Goal: Task Accomplishment & Management: Manage account settings

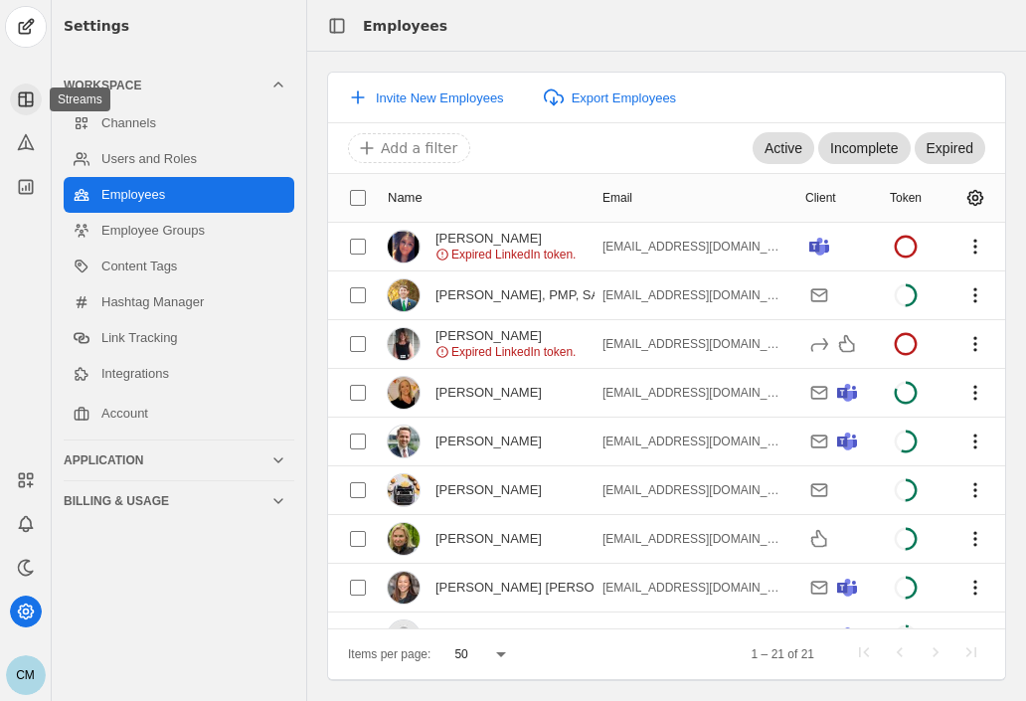
click at [28, 97] on icon at bounding box center [26, 100] width 20 height 20
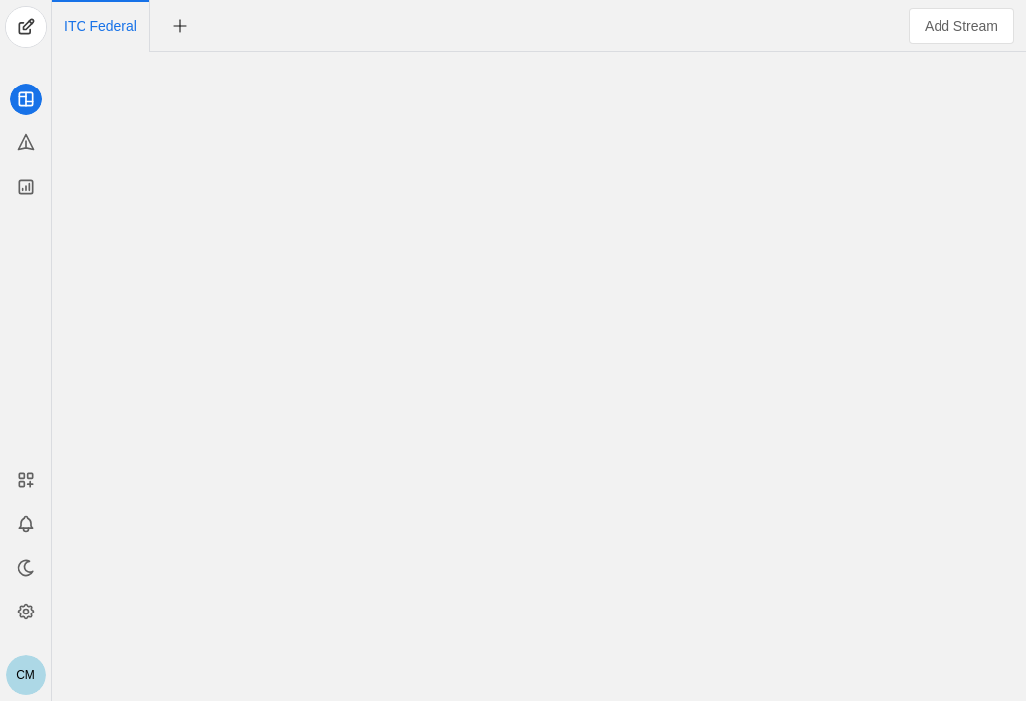
click at [463, 680] on div at bounding box center [539, 376] width 965 height 649
click at [92, 39] on span "ITC Federal" at bounding box center [101, 26] width 74 height 52
click at [957, 31] on span "Add Stream" at bounding box center [962, 26] width 74 height 20
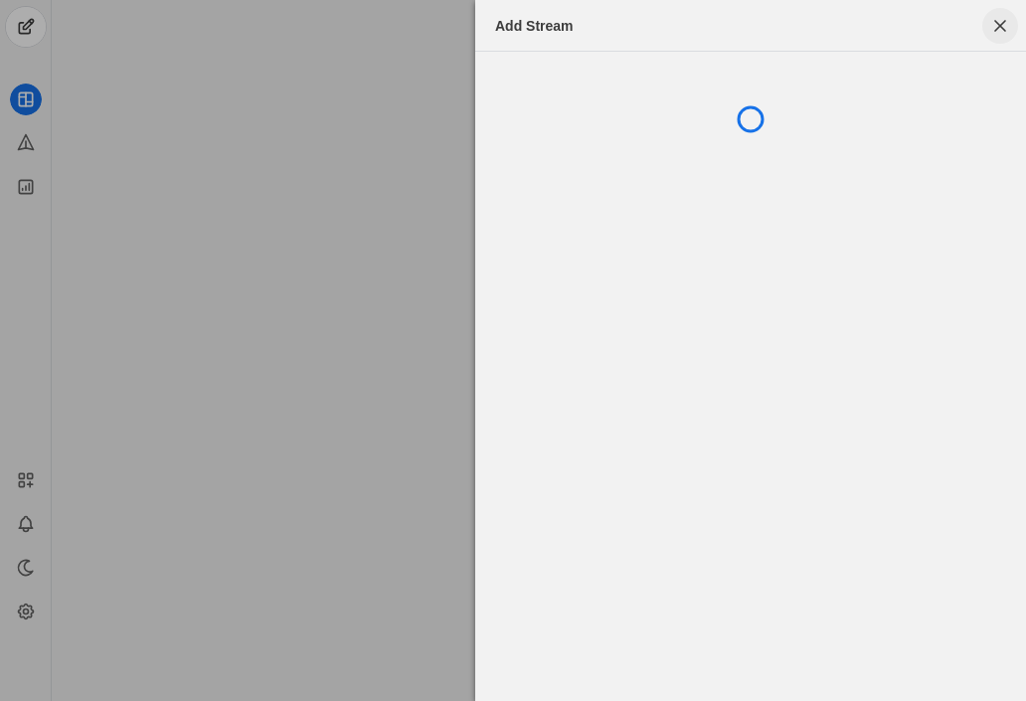
click at [1003, 30] on span "button" at bounding box center [1001, 26] width 36 height 36
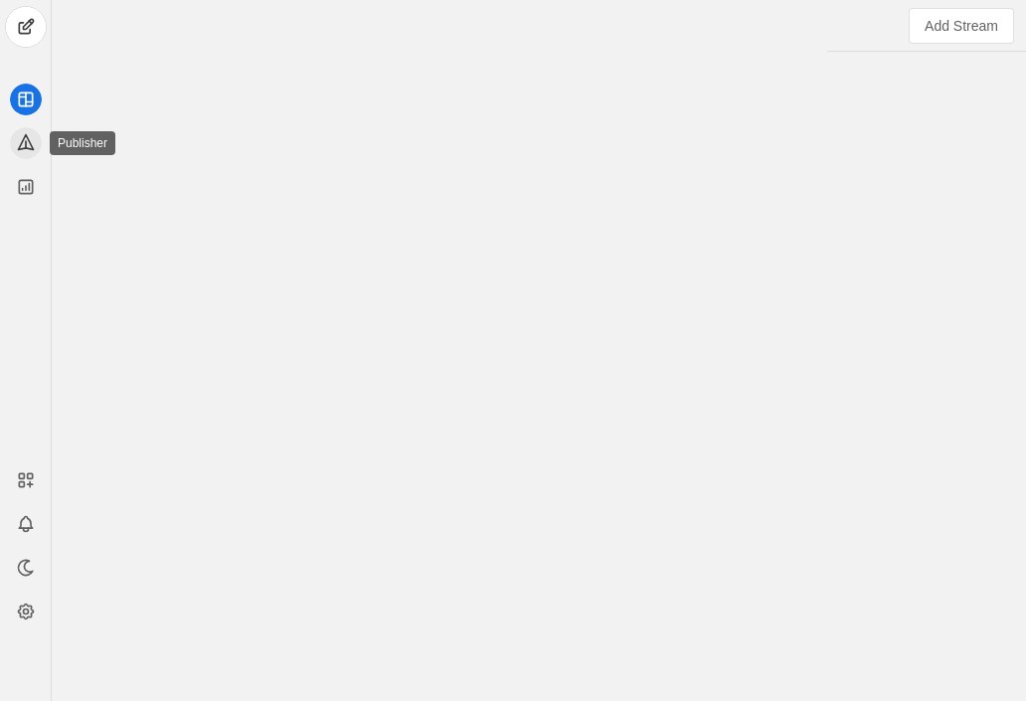
click at [22, 154] on app-icon at bounding box center [26, 143] width 32 height 32
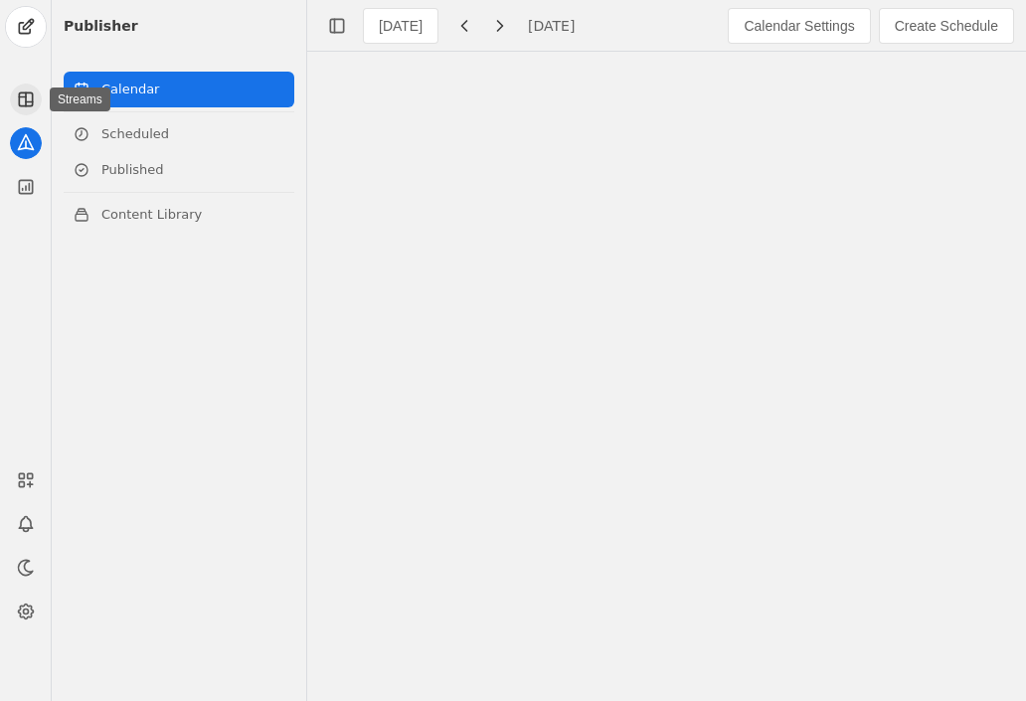
click at [24, 112] on app-icon at bounding box center [26, 100] width 32 height 32
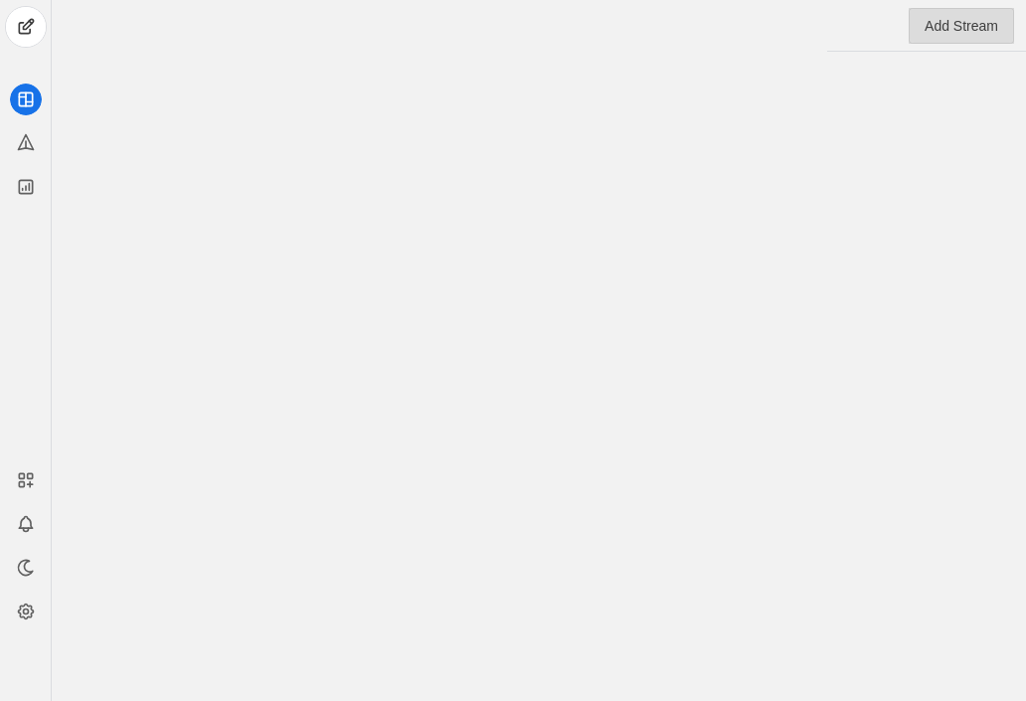
click at [952, 21] on span "Add Stream" at bounding box center [962, 26] width 74 height 20
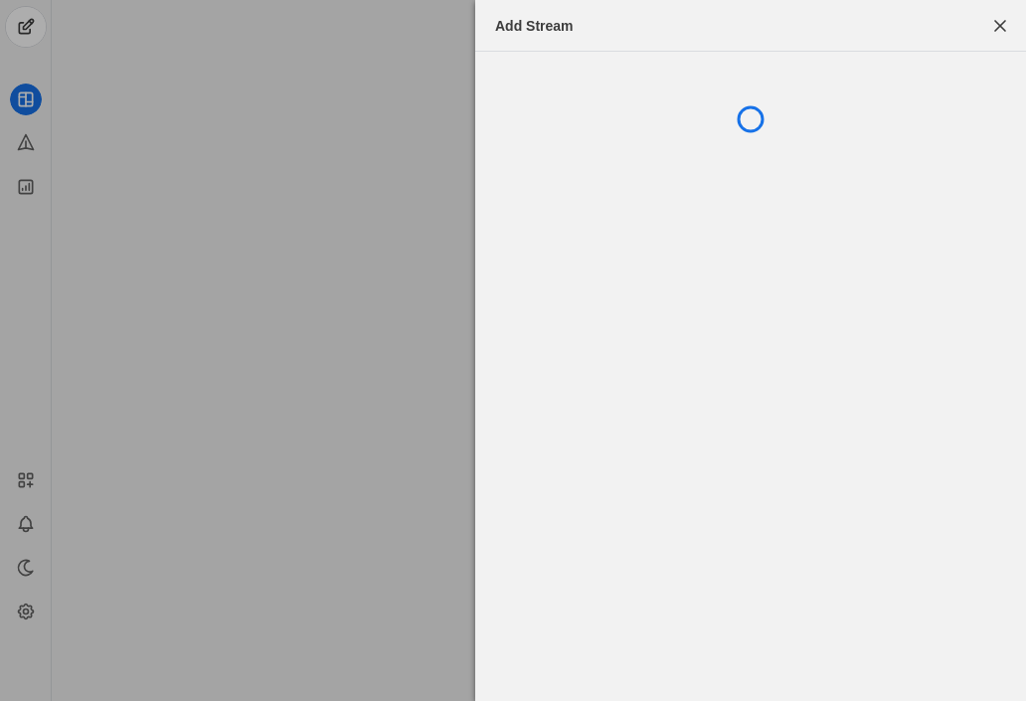
click at [22, 306] on div at bounding box center [513, 350] width 1026 height 701
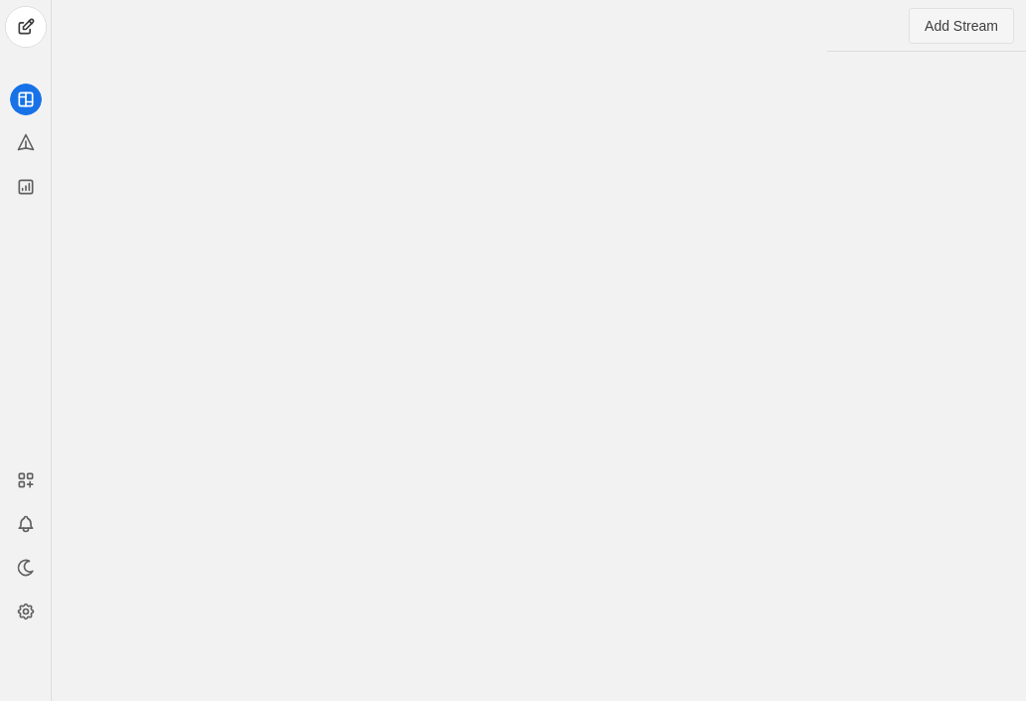
click at [953, 25] on span "Add Stream" at bounding box center [962, 26] width 74 height 20
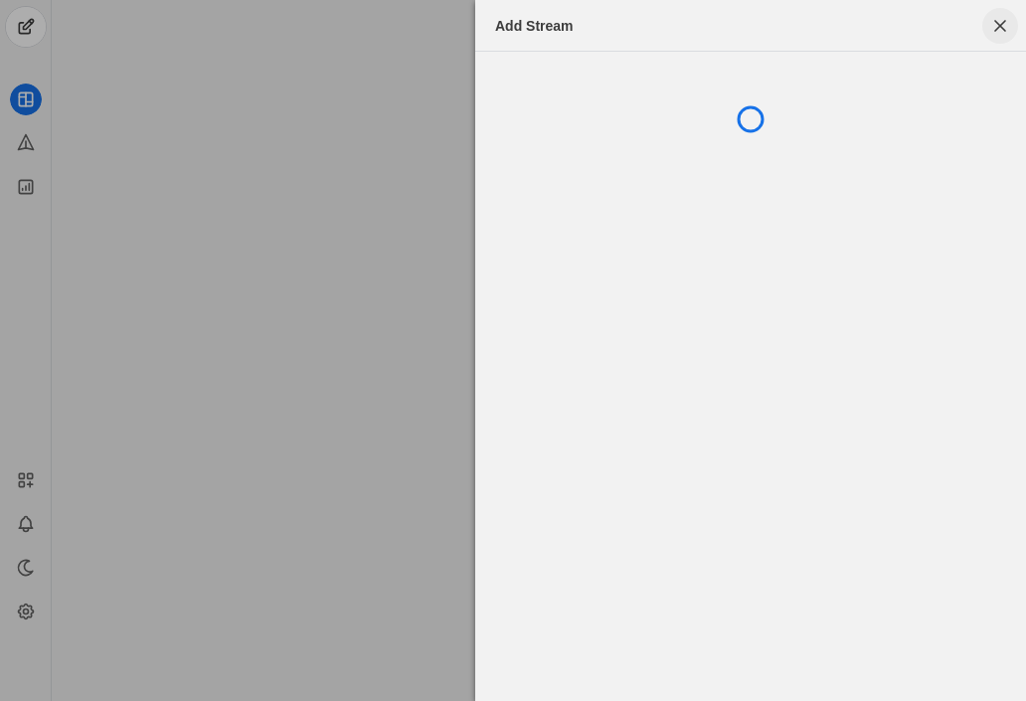
click at [999, 21] on span "button" at bounding box center [1001, 26] width 36 height 36
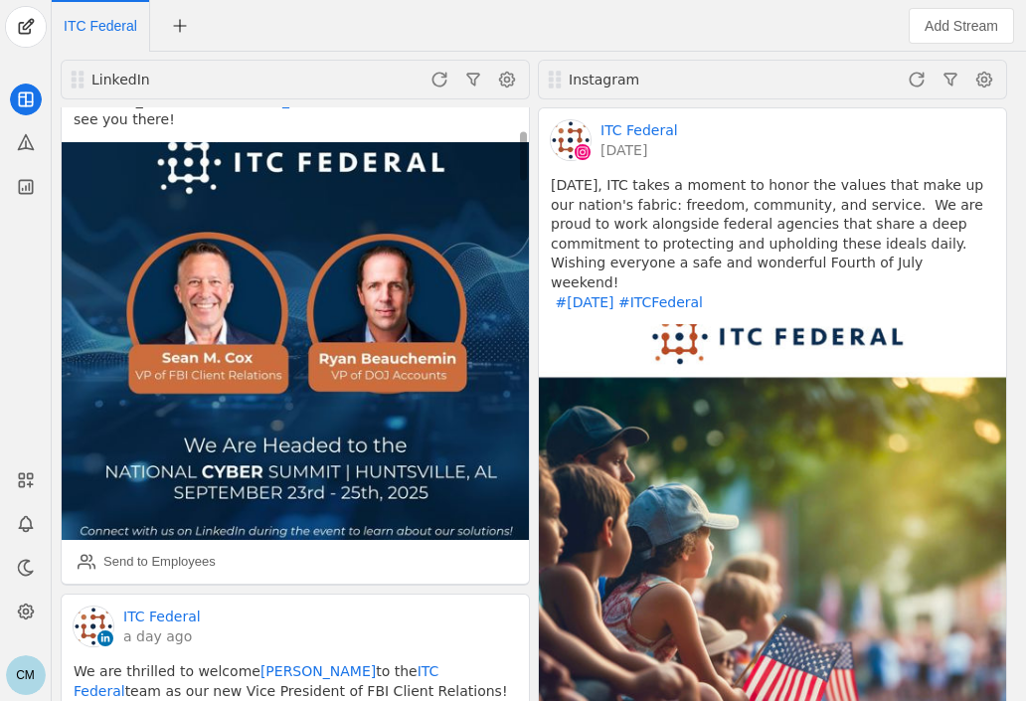
scroll to position [246, 0]
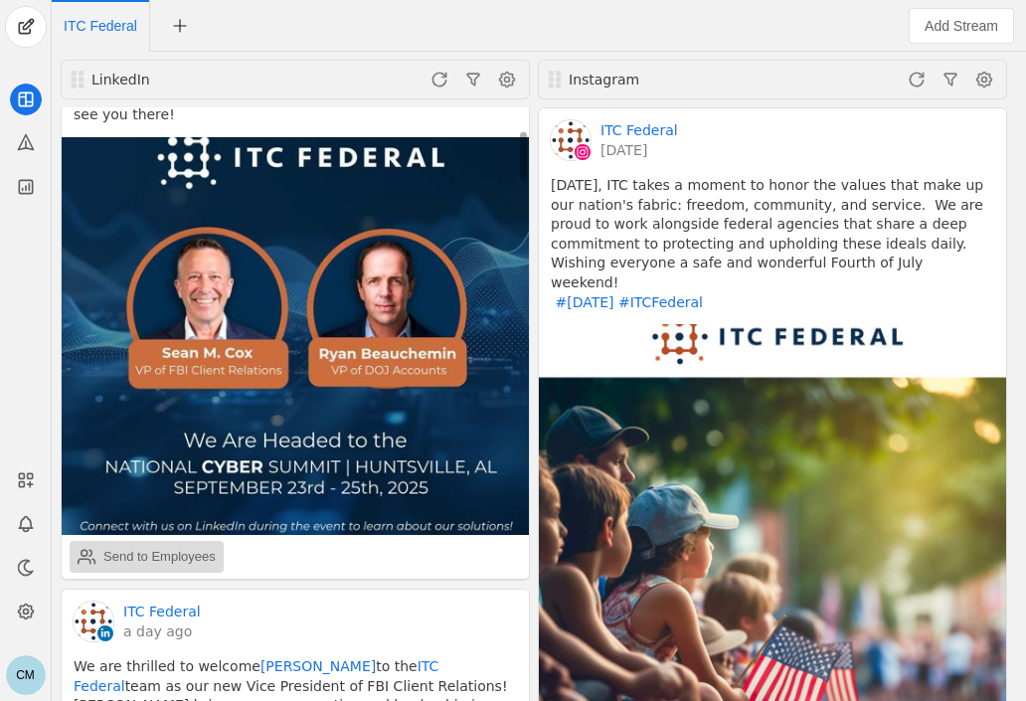
click at [191, 547] on div "Send to Employees" at bounding box center [159, 557] width 112 height 20
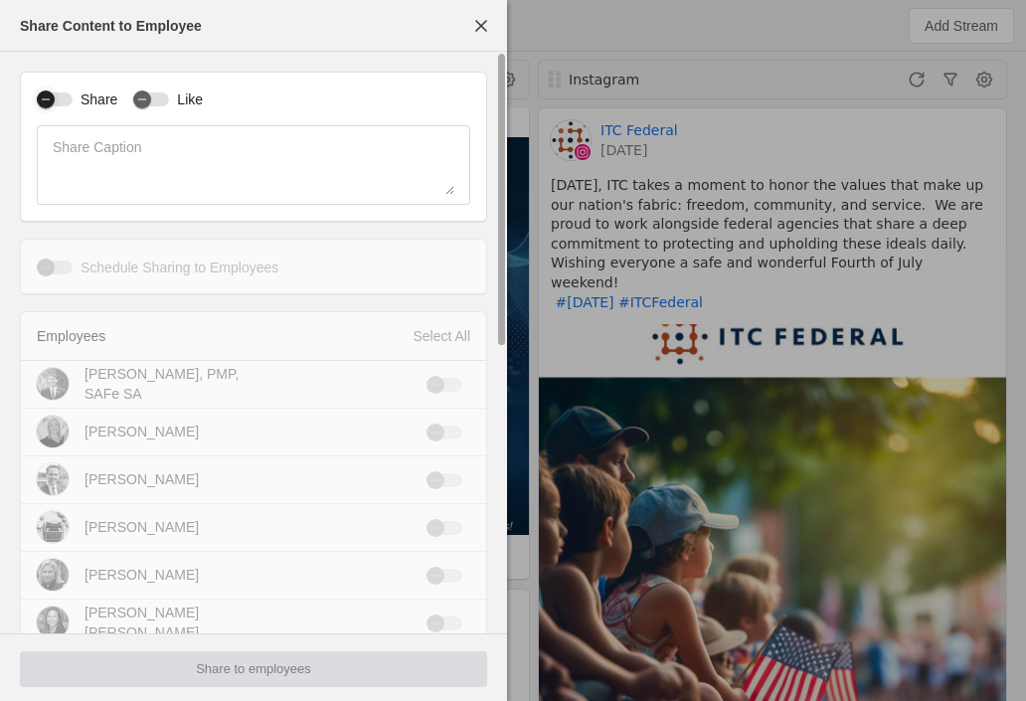
click at [64, 99] on div "button" at bounding box center [55, 99] width 36 height 14
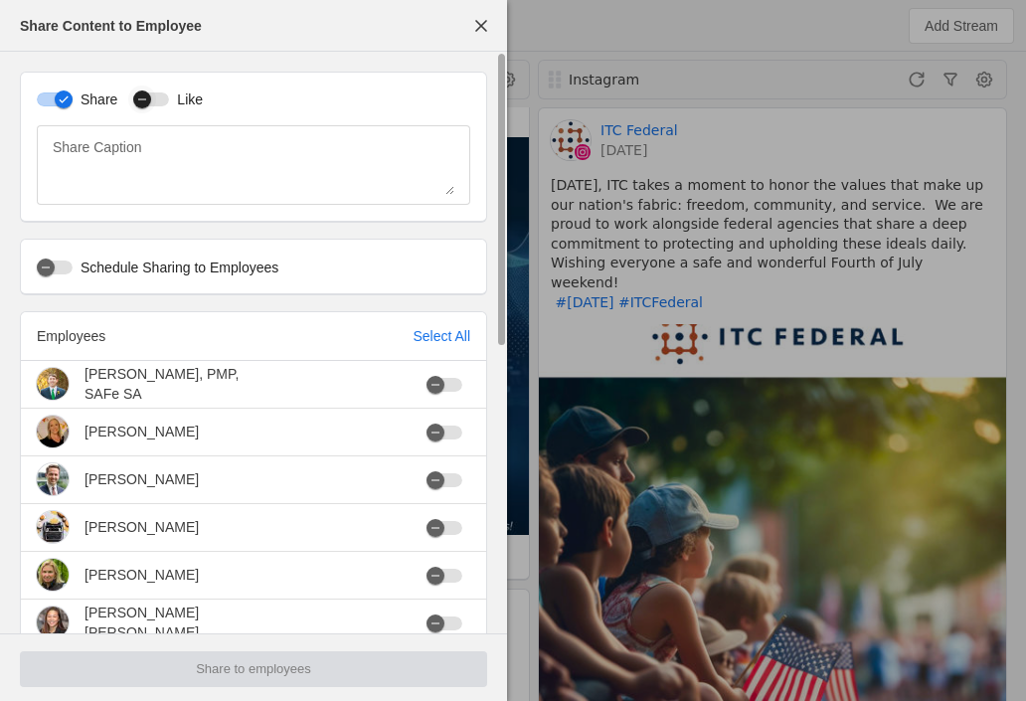
click at [153, 99] on div "button" at bounding box center [142, 100] width 28 height 28
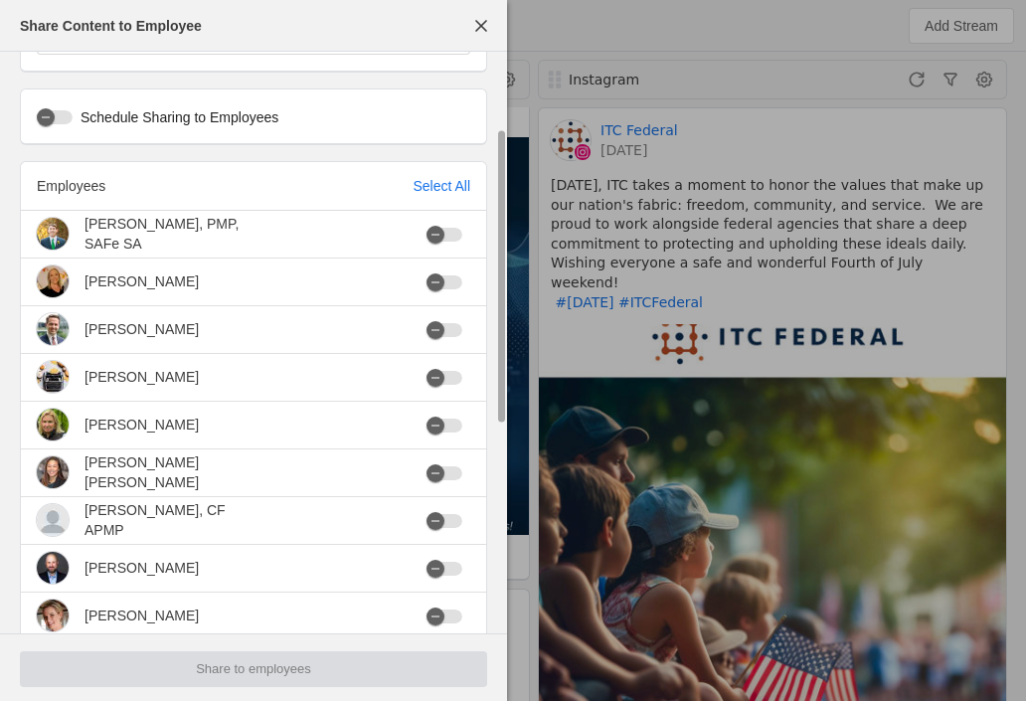
scroll to position [149, 0]
click at [473, 23] on span "button" at bounding box center [481, 26] width 36 height 36
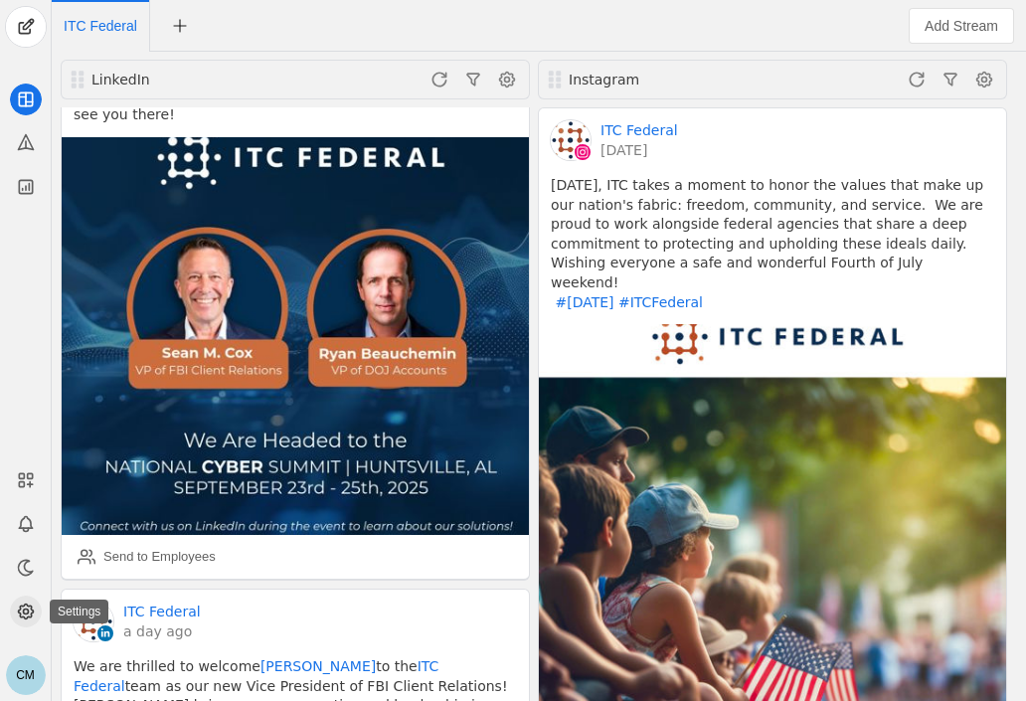
click at [23, 613] on circle at bounding box center [25, 612] width 5 height 5
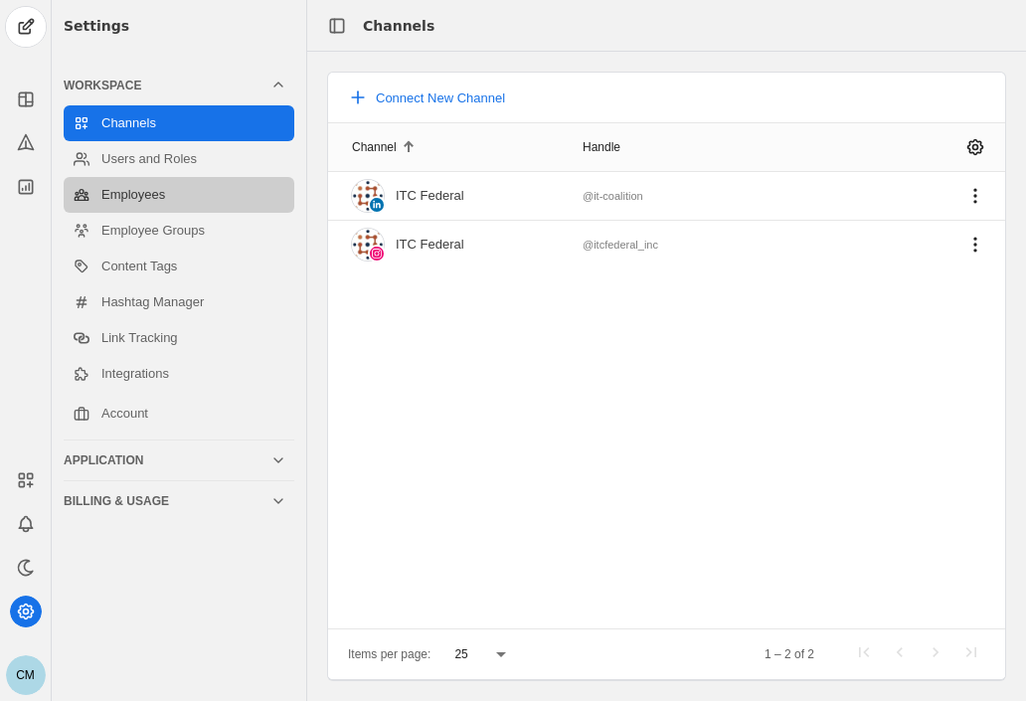
click at [161, 187] on link "Employees" at bounding box center [179, 195] width 231 height 36
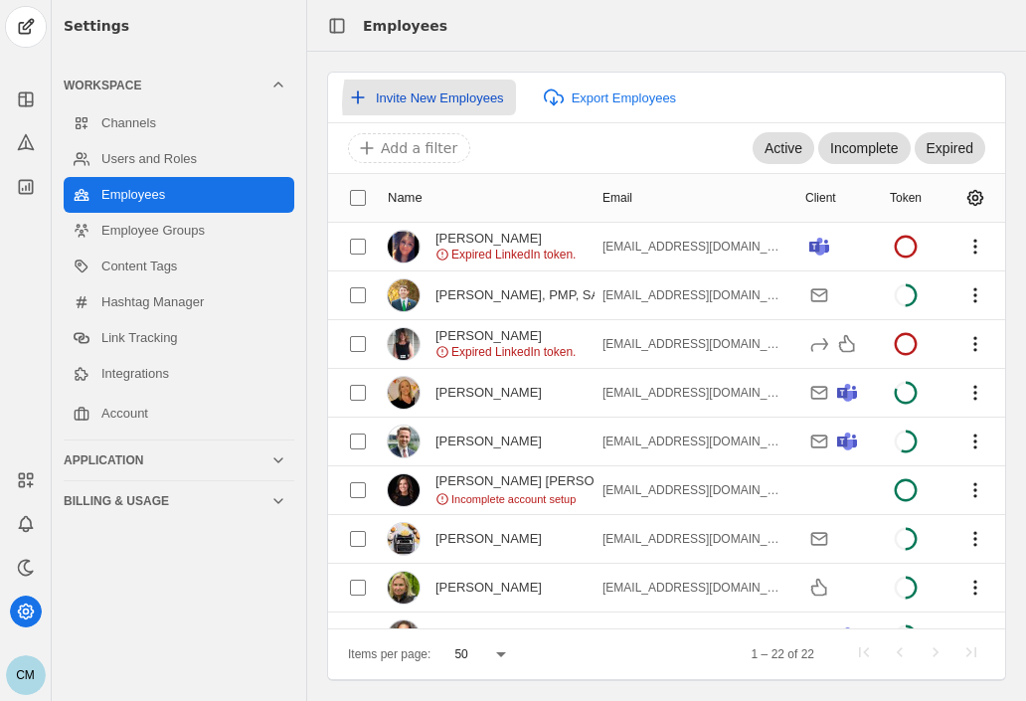
click at [462, 104] on span "Invite New Employees" at bounding box center [440, 98] width 128 height 15
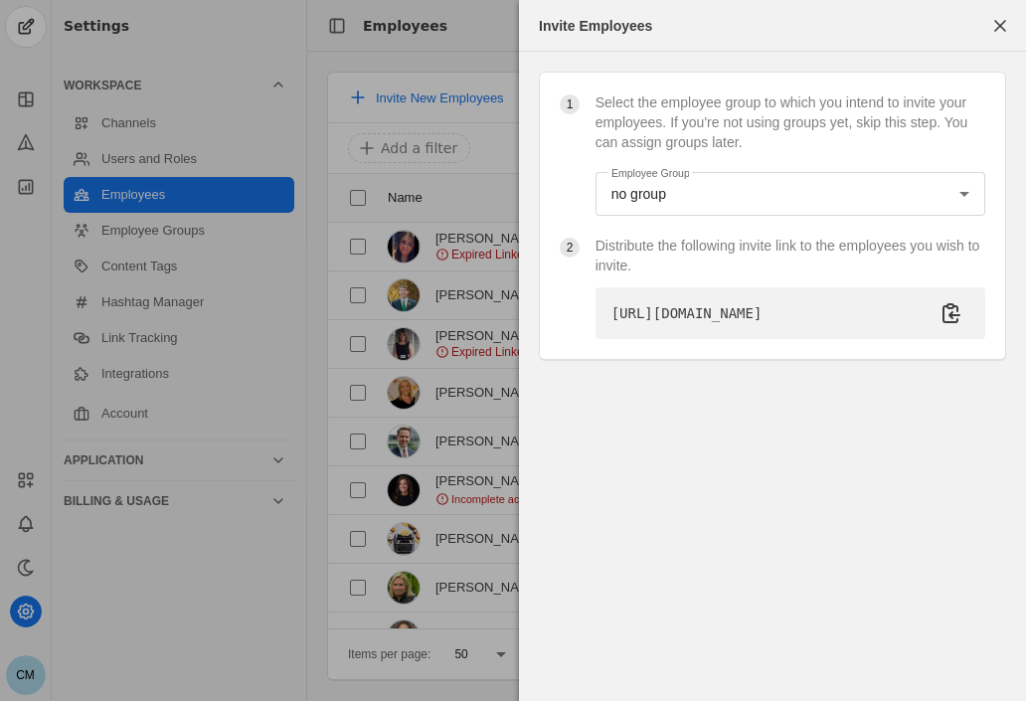
click at [763, 306] on pre "https://app.socialweaver.com/auth/employee/56793255-a27f-45cc-b0cb-a449db0e67c4…" at bounding box center [687, 313] width 151 height 20
drag, startPoint x: 684, startPoint y: 343, endPoint x: 604, endPoint y: 301, distance: 90.8
click at [604, 301] on div "https://app.socialweaver.com/auth/employee/56793255-a27f-45cc-b0cb-a449db0e67c4…" at bounding box center [791, 313] width 390 height 52
drag, startPoint x: 604, startPoint y: 301, endPoint x: 662, endPoint y: 302, distance: 58.7
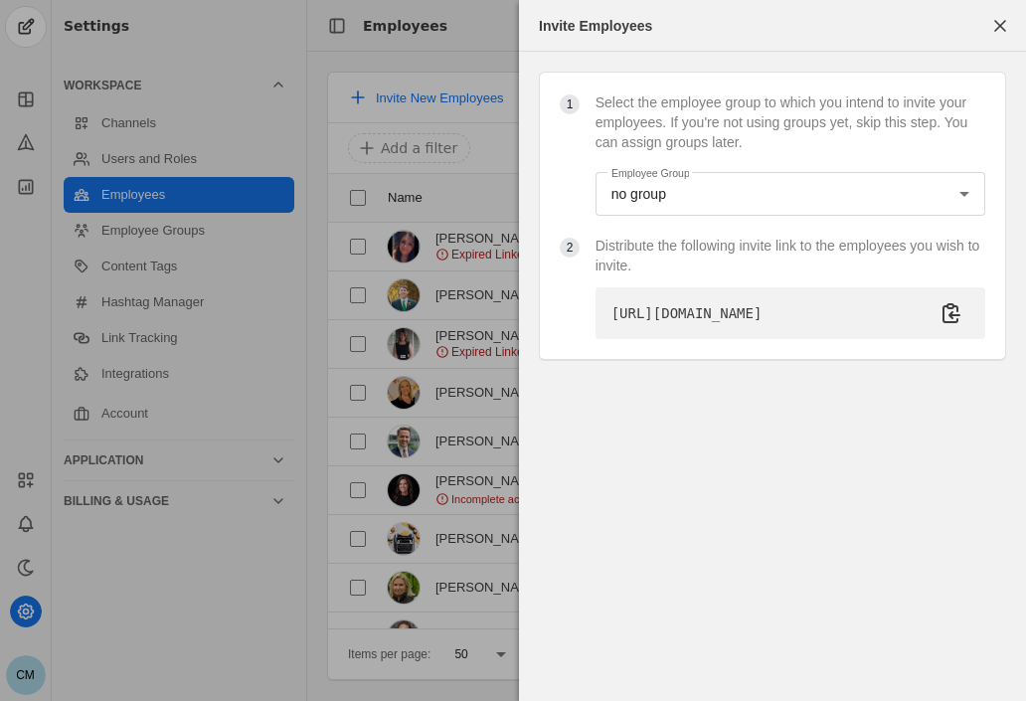
copy pre "https://app.socialweaver.com/auth/employee/56793255-a27f-45cc-b0cb-a449db0e67c4…"
click at [995, 13] on span "button" at bounding box center [1001, 26] width 36 height 36
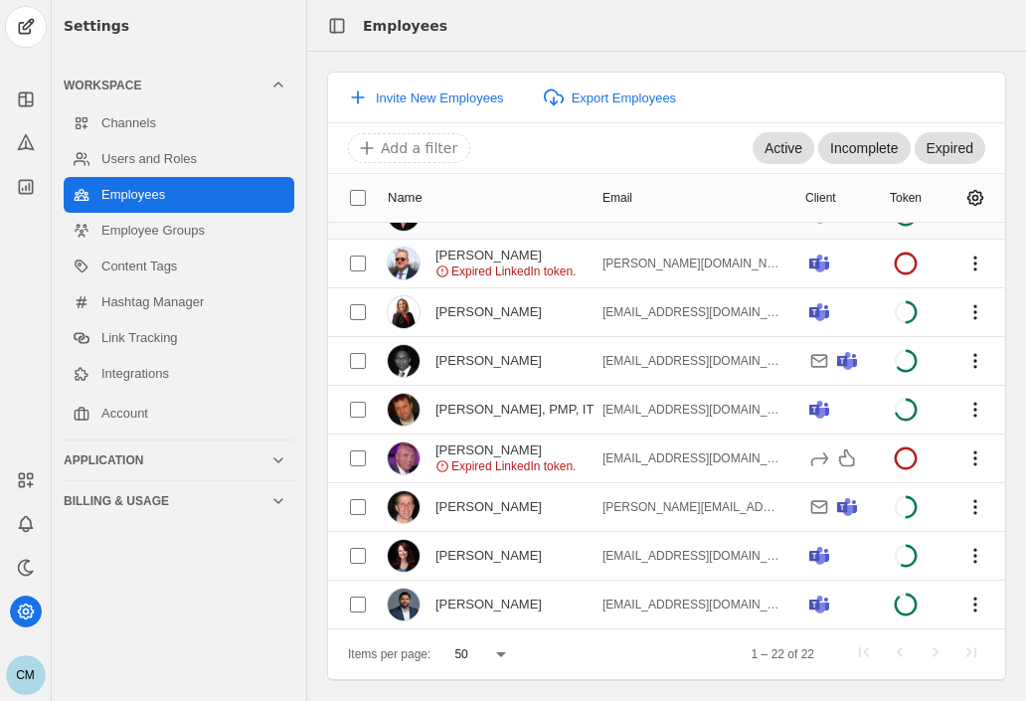
scroll to position [675, 0]
click at [26, 346] on div "CM" at bounding box center [26, 350] width 52 height 701
click at [24, 107] on icon at bounding box center [26, 100] width 20 height 20
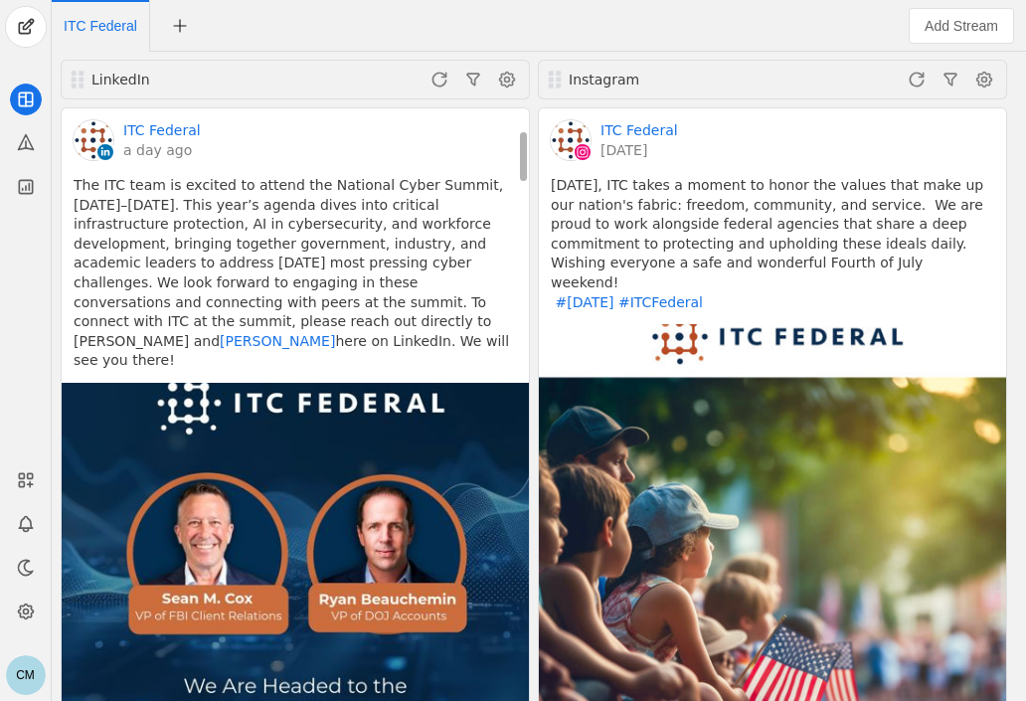
scroll to position [273, 0]
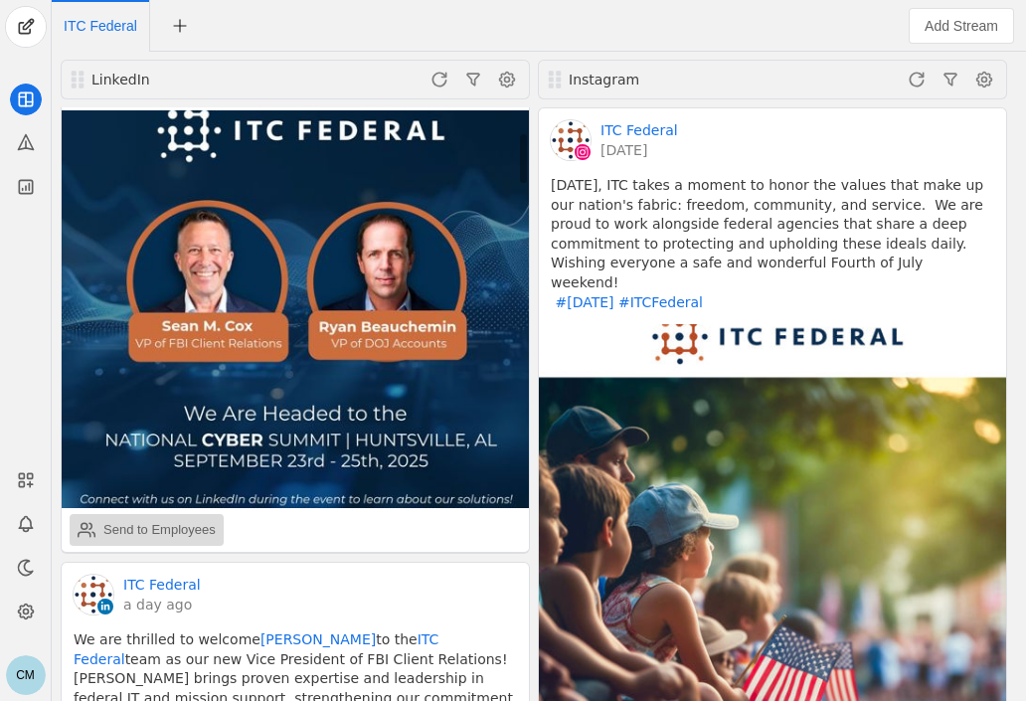
click at [163, 510] on div "Send to Employees" at bounding box center [147, 530] width 138 height 40
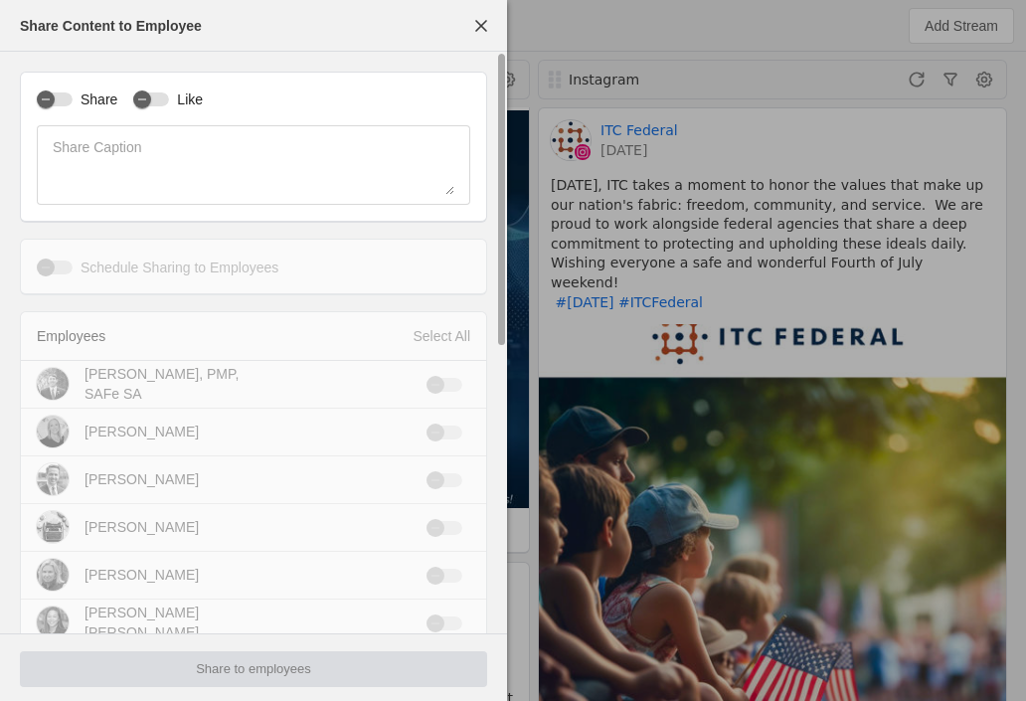
click at [99, 96] on label "Share" at bounding box center [95, 100] width 45 height 20
click at [73, 96] on button "Share" at bounding box center [55, 99] width 36 height 14
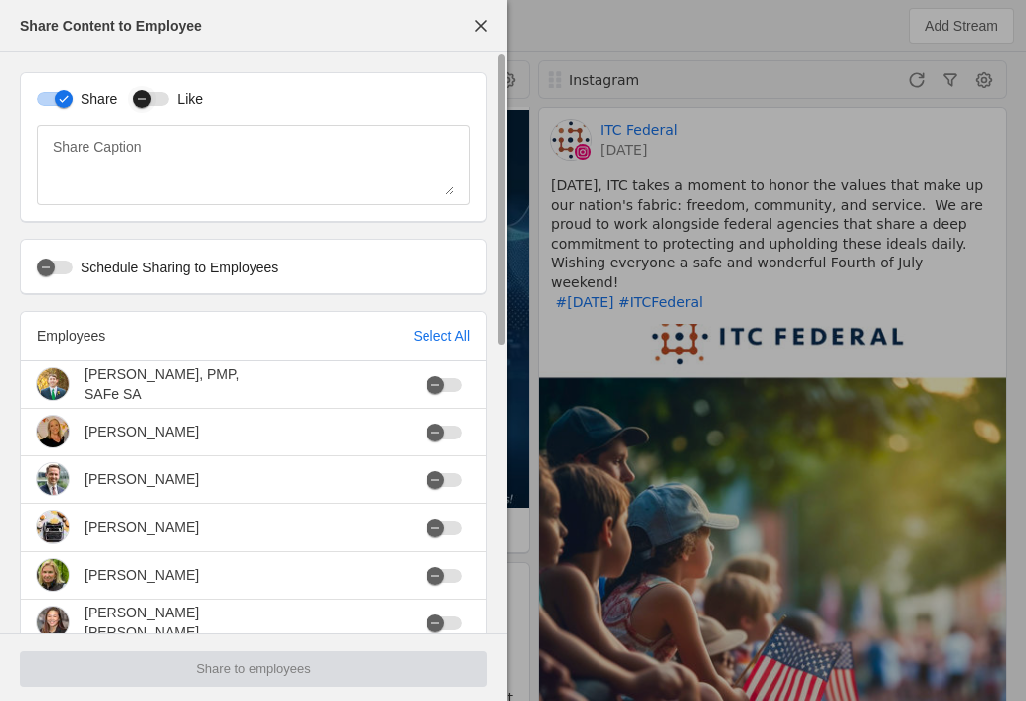
click at [148, 100] on div "button" at bounding box center [142, 100] width 18 height 18
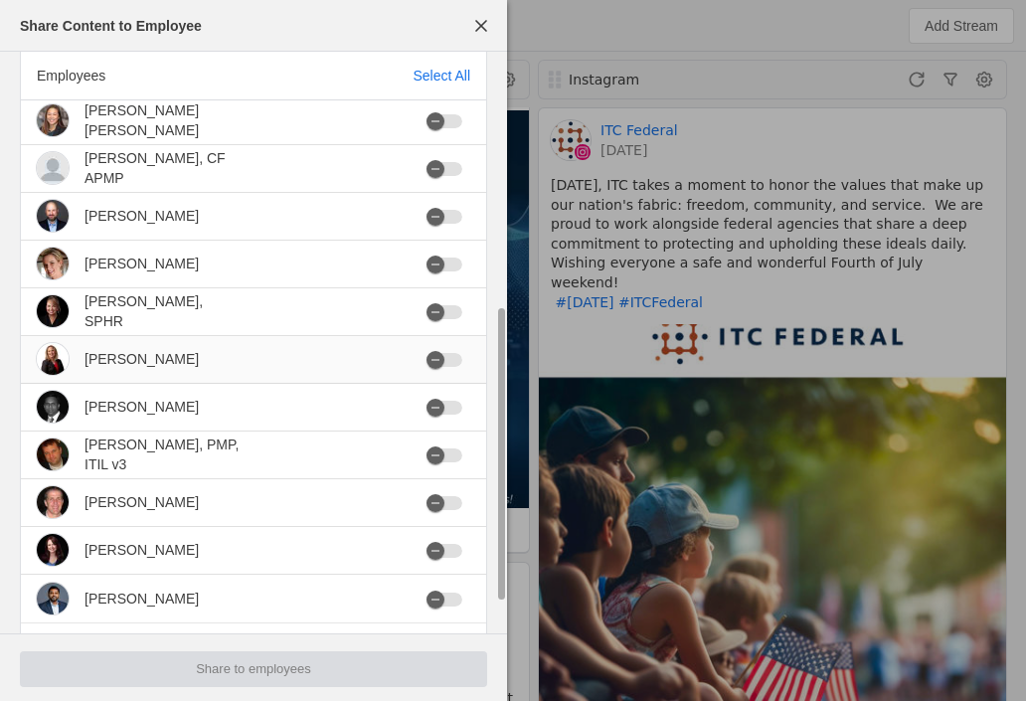
scroll to position [504, 0]
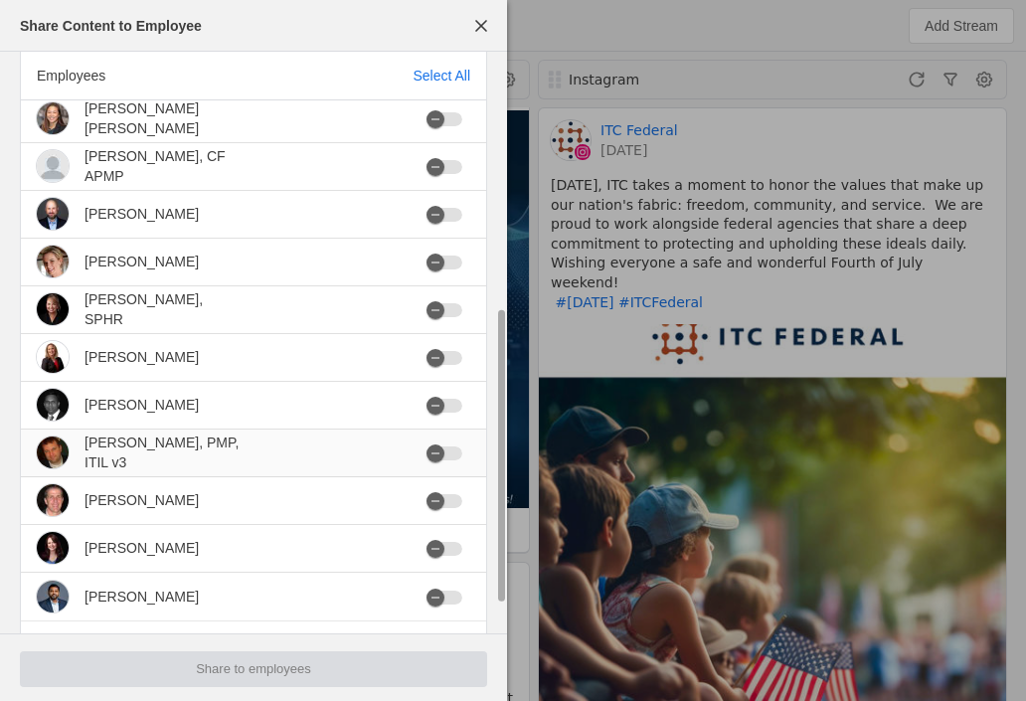
click at [451, 462] on mat-cell at bounding box center [449, 454] width 76 height 48
click at [442, 459] on icon "button" at bounding box center [436, 454] width 12 height 12
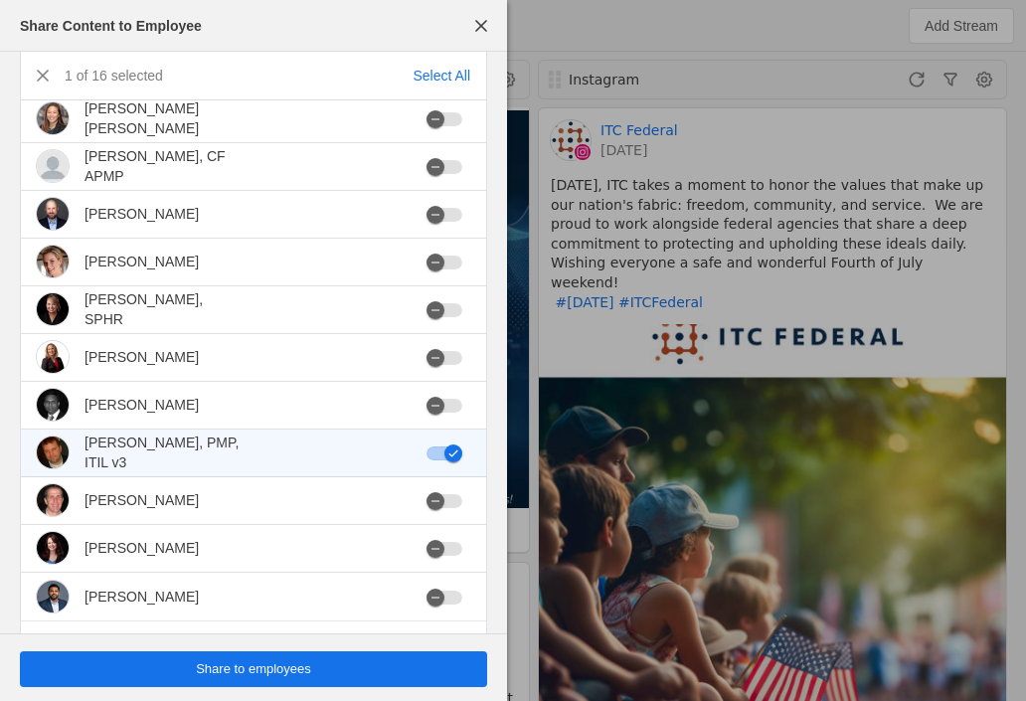
click at [336, 667] on span "undefined" at bounding box center [253, 669] width 467 height 36
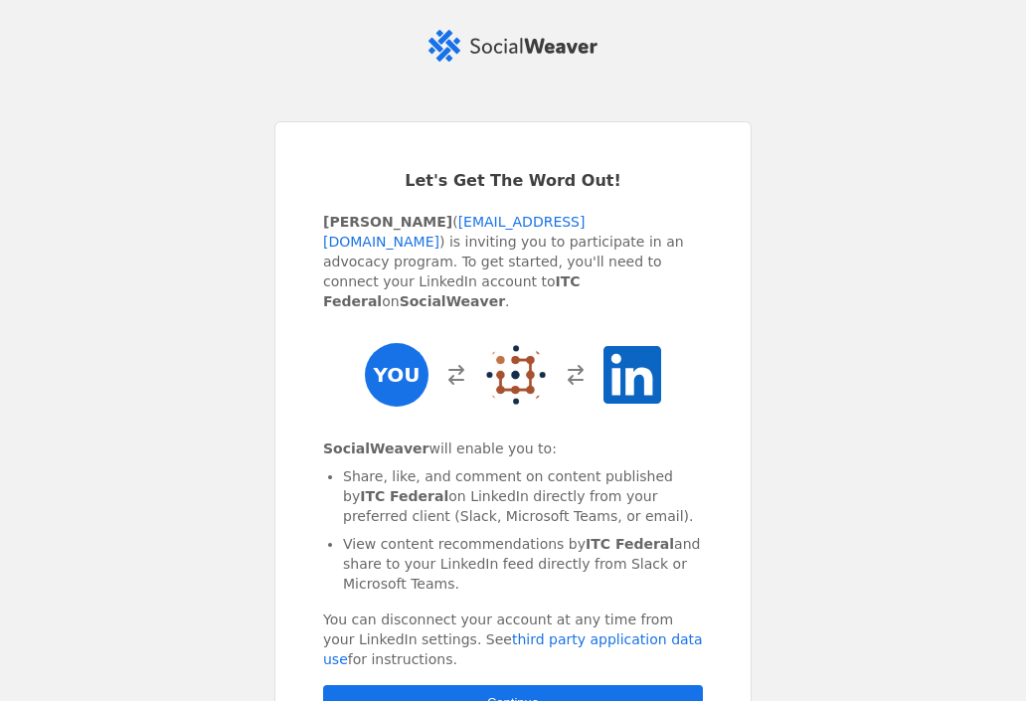
click at [505, 693] on span "Continue" at bounding box center [513, 703] width 52 height 20
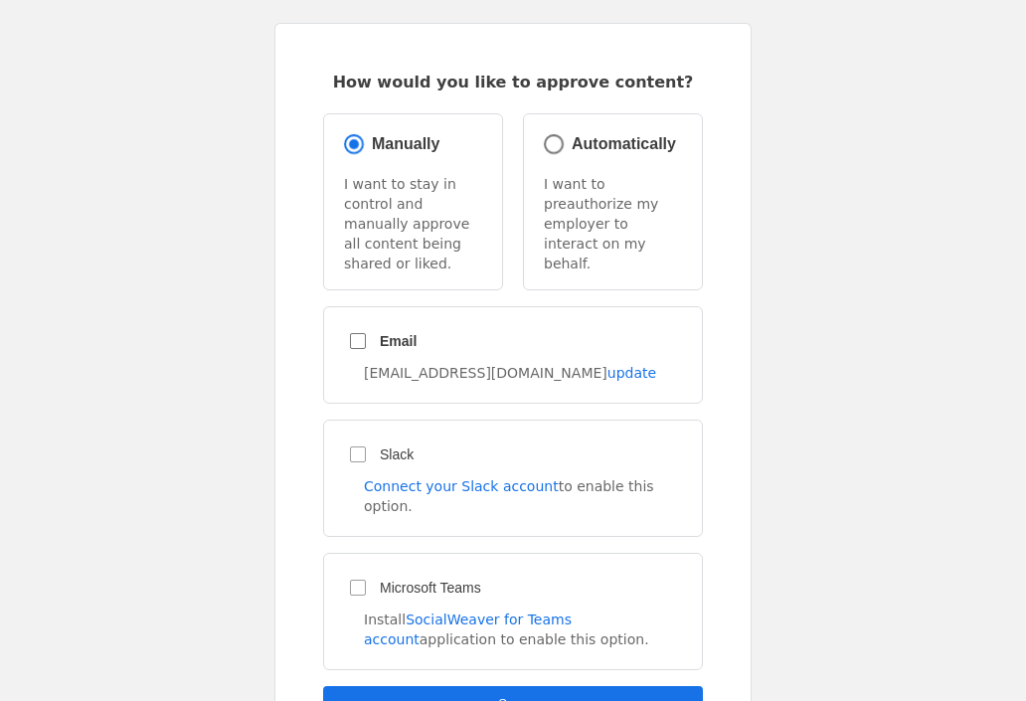
scroll to position [118, 0]
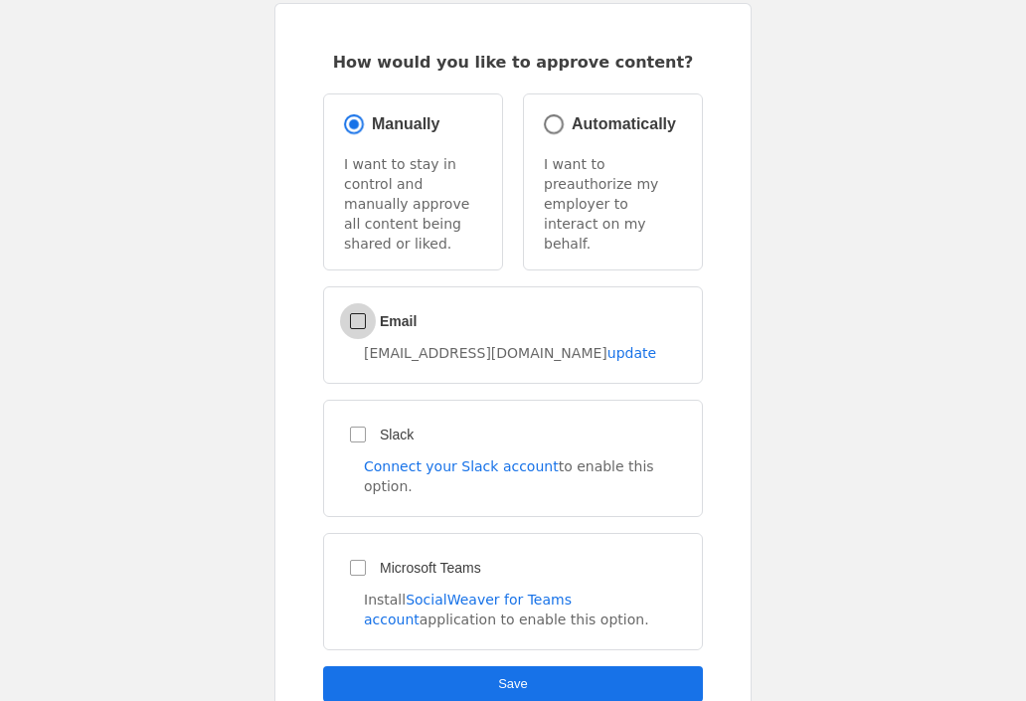
click at [348, 304] on input "Email" at bounding box center [358, 321] width 36 height 36
checkbox input "true"
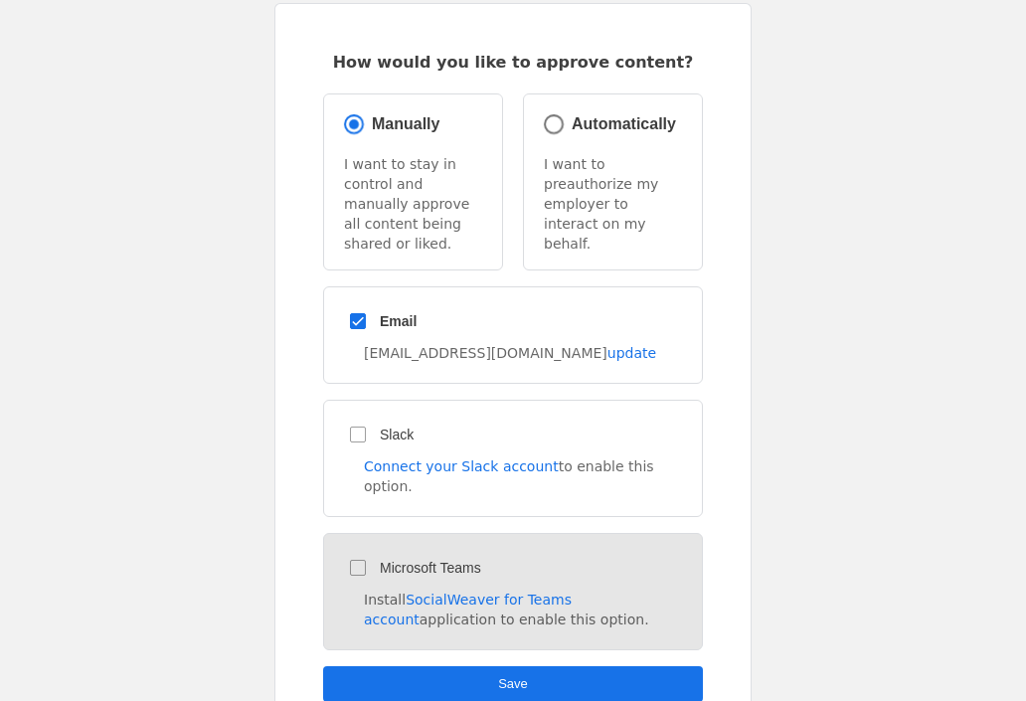
click at [348, 533] on div "Microsoft Teams Install SocialWeaver for Teams account application to enable th…" at bounding box center [513, 591] width 380 height 117
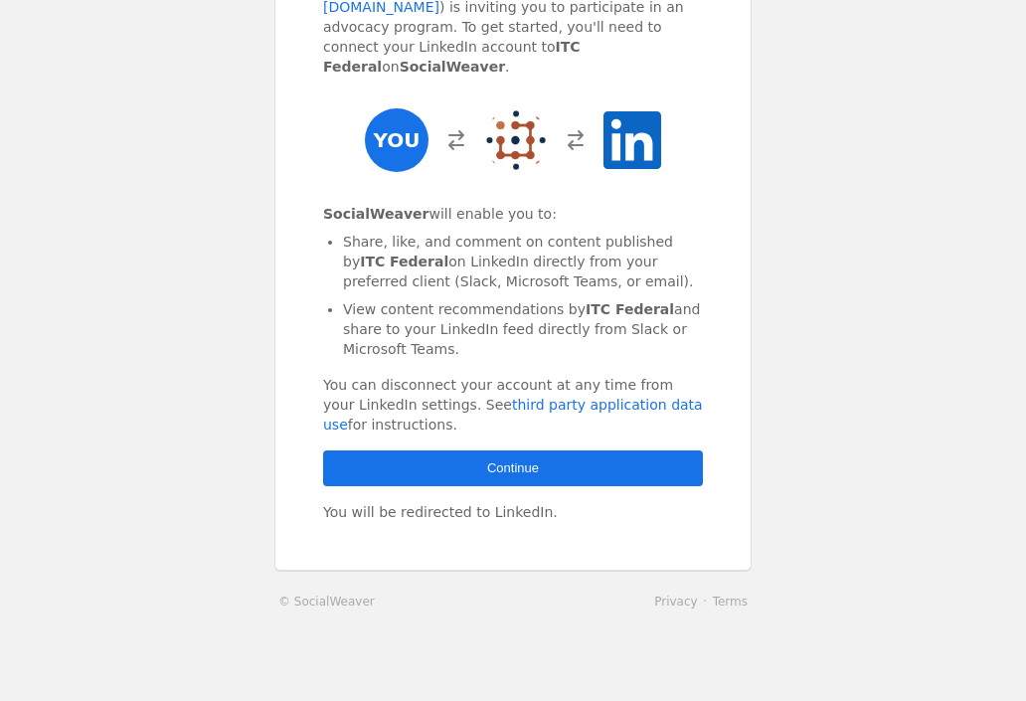
scroll to position [234, 0]
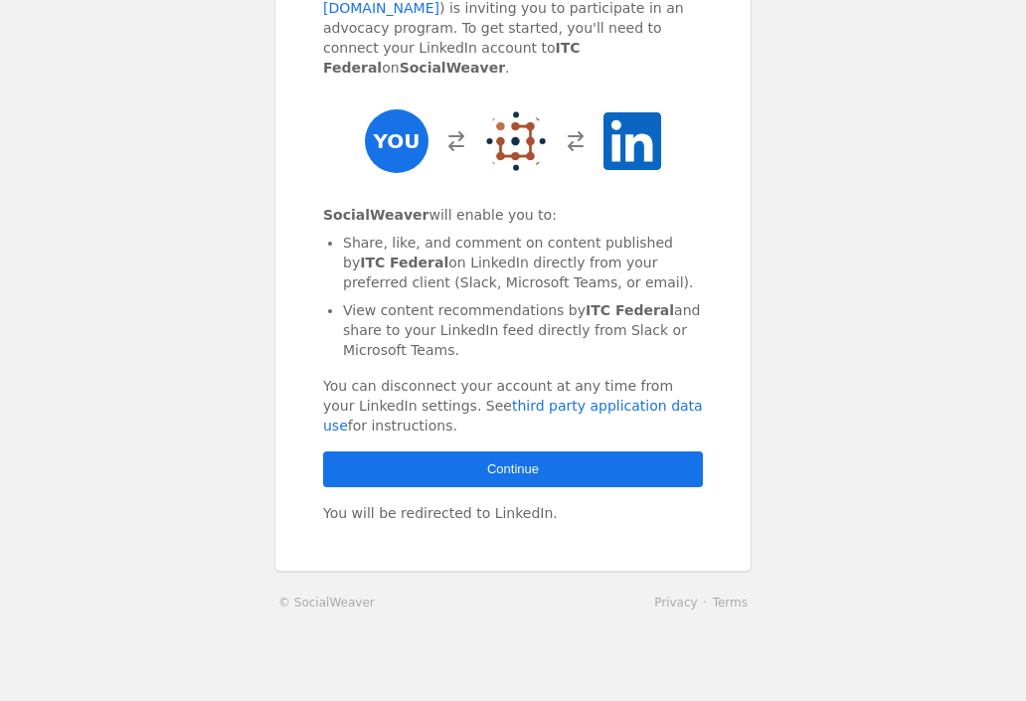
click at [491, 460] on span "Continue" at bounding box center [513, 470] width 52 height 20
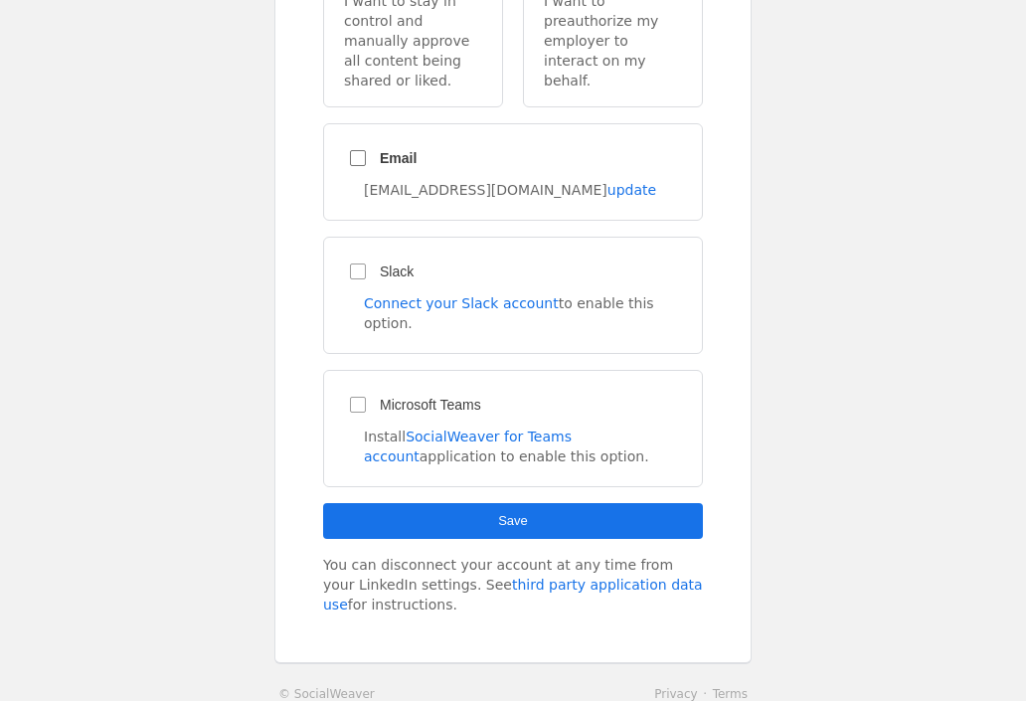
scroll to position [286, 0]
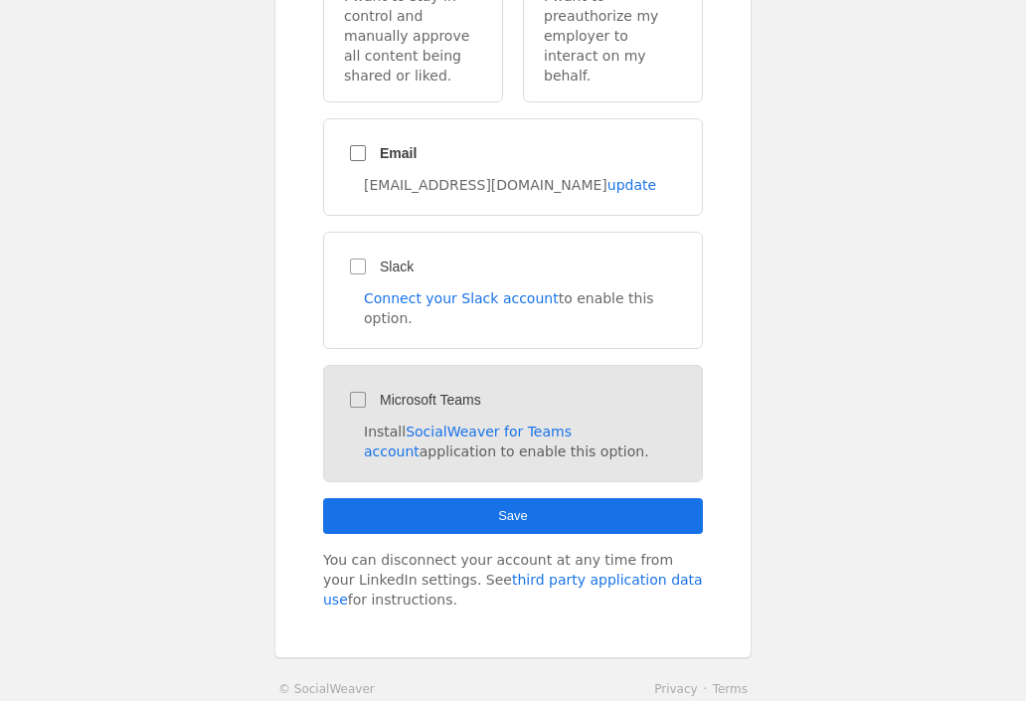
click at [360, 365] on div "Microsoft Teams Install SocialWeaver for Teams account application to enable th…" at bounding box center [513, 423] width 380 height 117
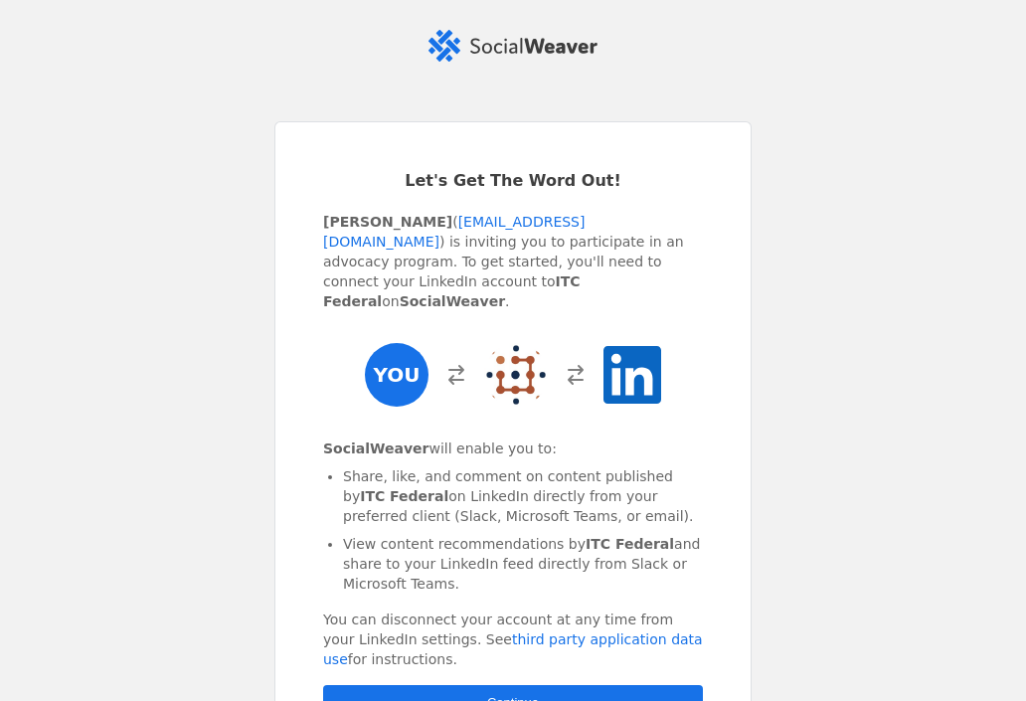
scroll to position [235, 0]
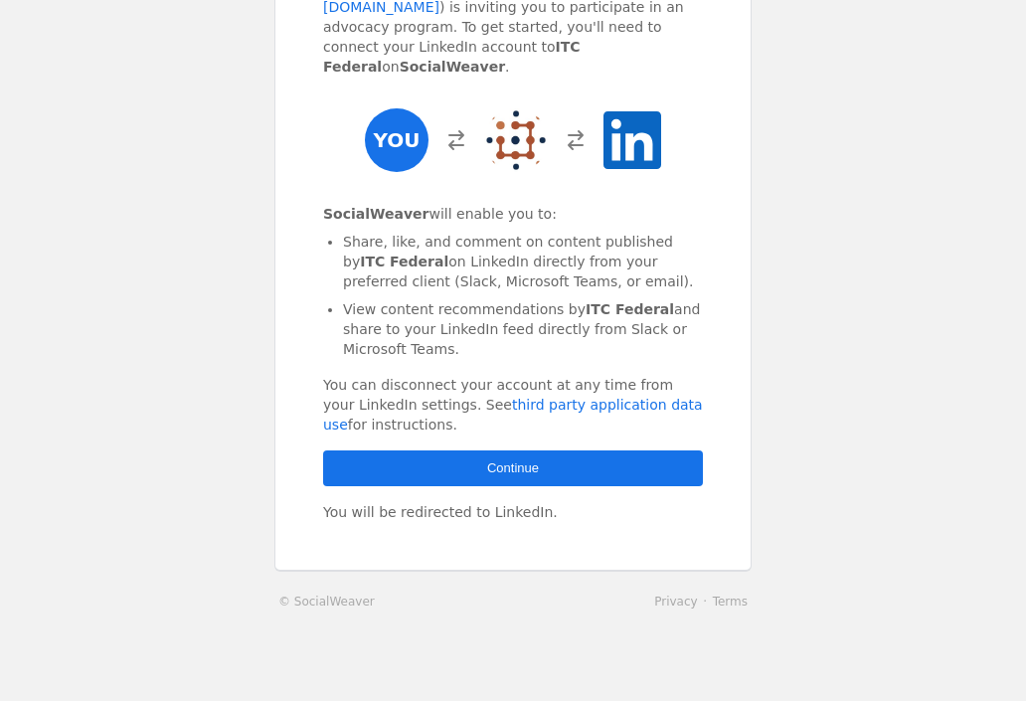
click at [510, 459] on span "Continue" at bounding box center [513, 469] width 52 height 20
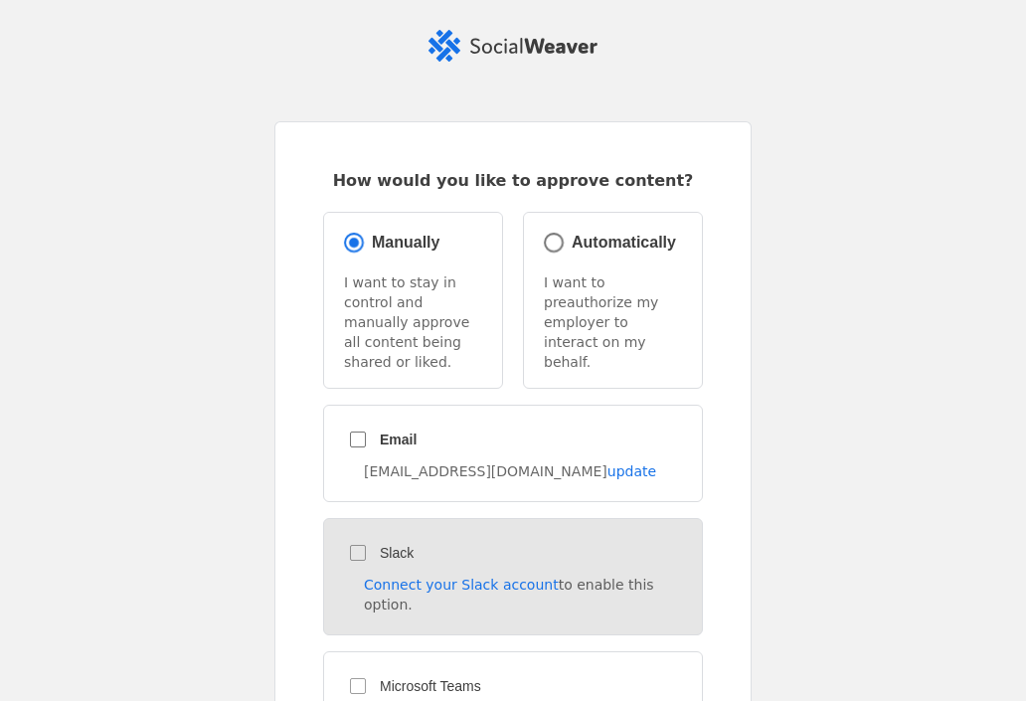
scroll to position [215, 0]
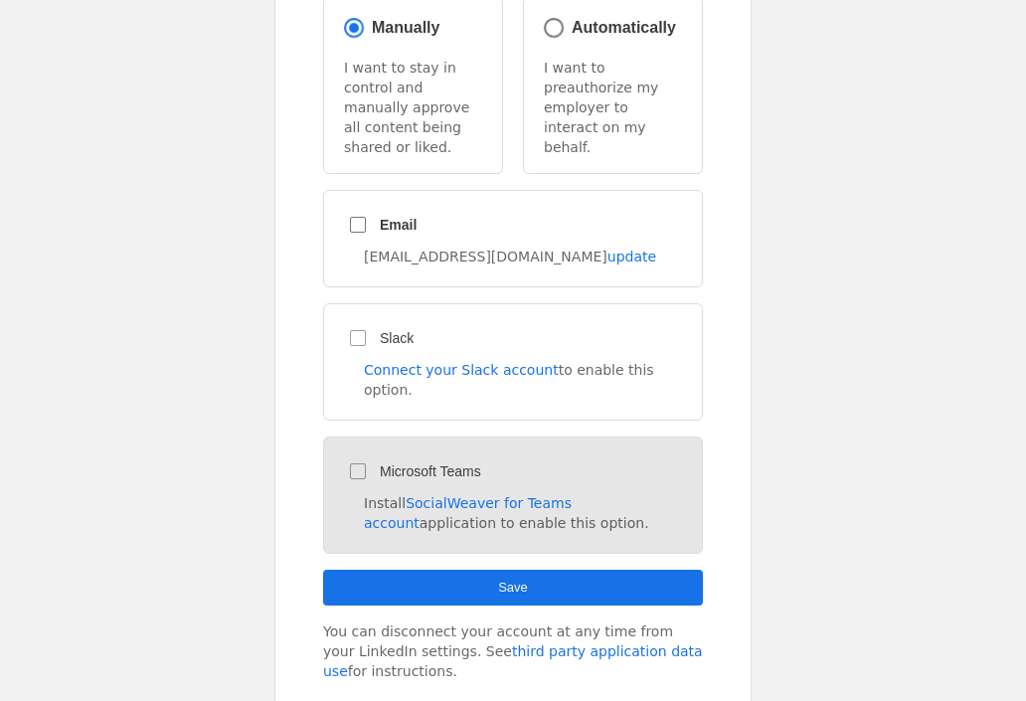
click at [357, 437] on div "Microsoft Teams Install SocialWeaver for Teams account application to enable th…" at bounding box center [513, 495] width 380 height 117
